Goal: Task Accomplishment & Management: Manage account settings

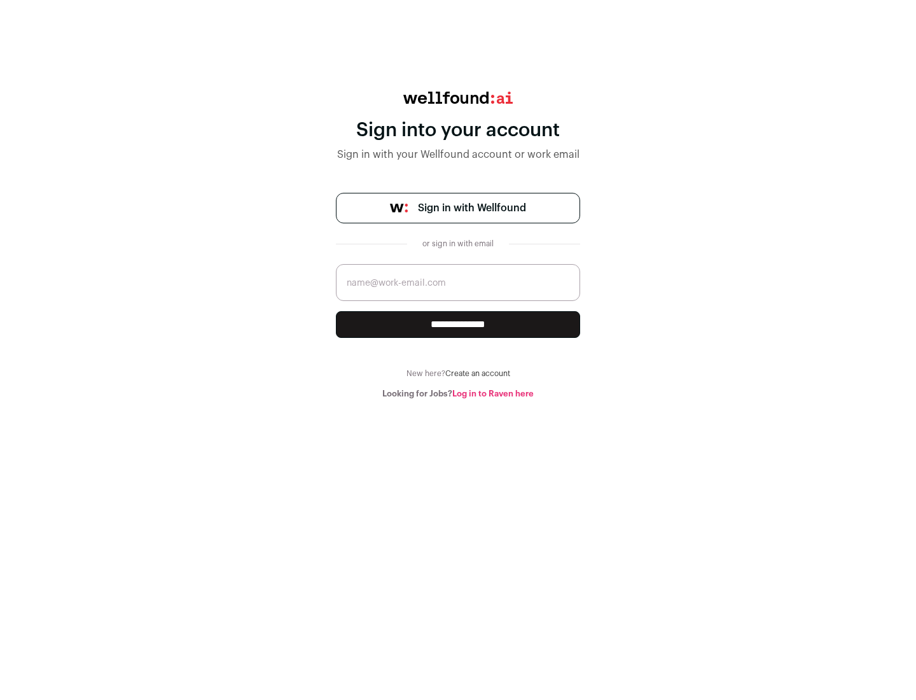
click at [471, 208] on span "Sign in with Wellfound" at bounding box center [472, 207] width 108 height 15
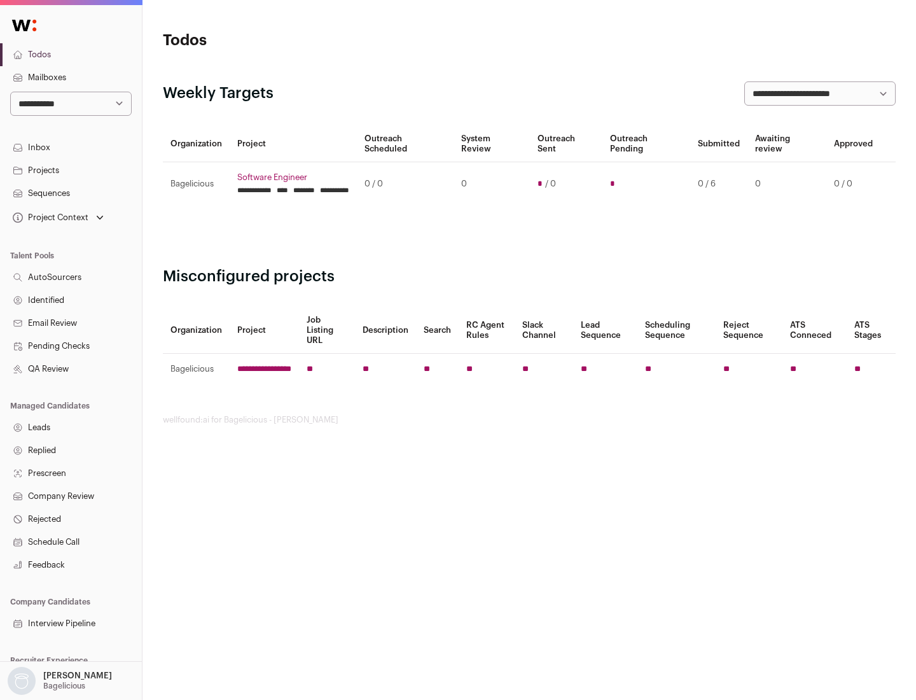
click at [71, 170] on link "Projects" at bounding box center [71, 170] width 142 height 23
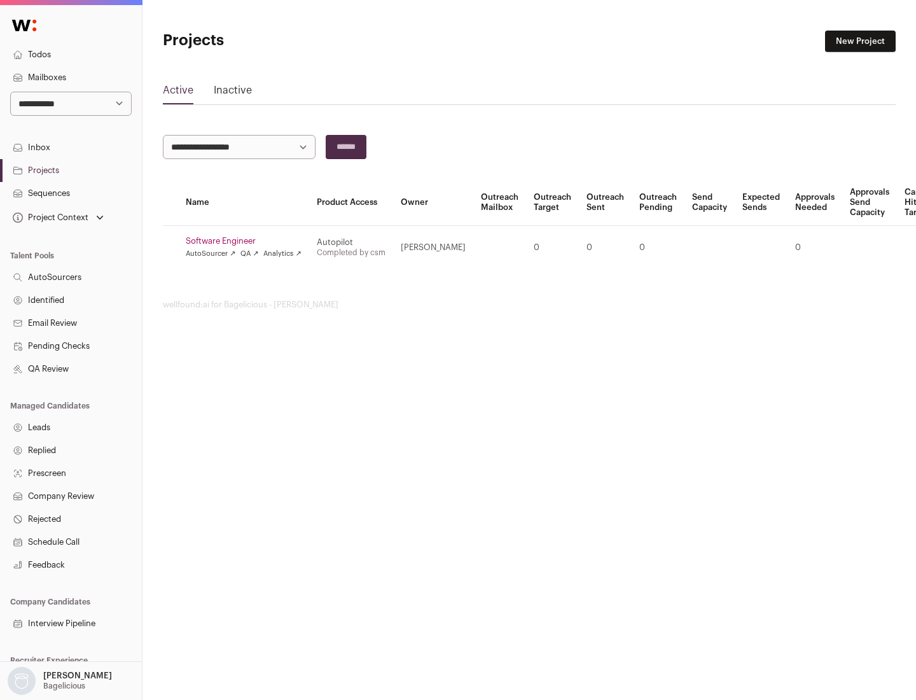
click at [248, 241] on link "Software Engineer" at bounding box center [244, 241] width 116 height 10
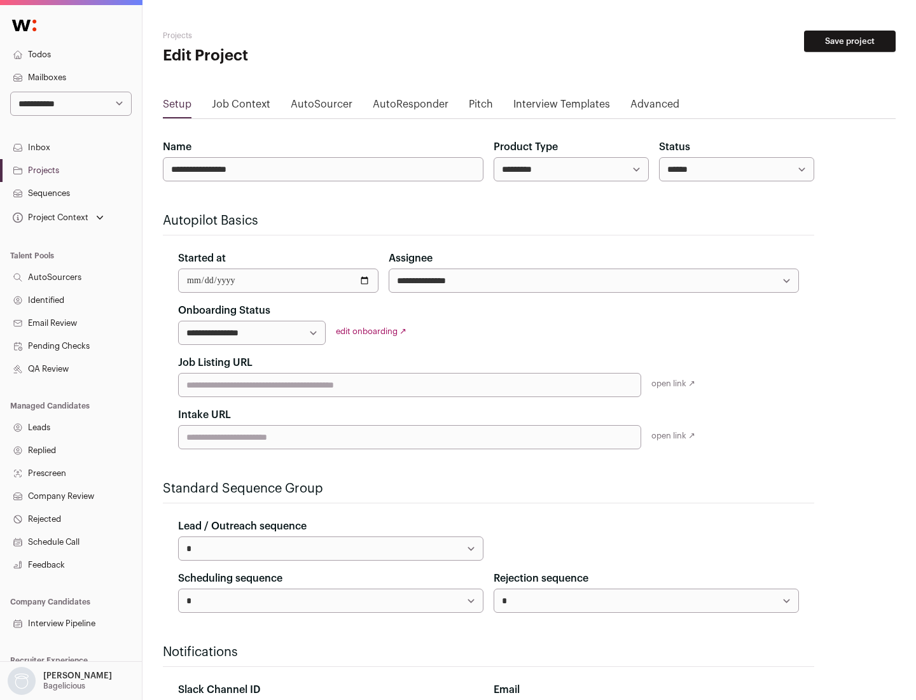
click at [850, 41] on button "Save project" at bounding box center [850, 42] width 92 height 22
